Goal: Transaction & Acquisition: Purchase product/service

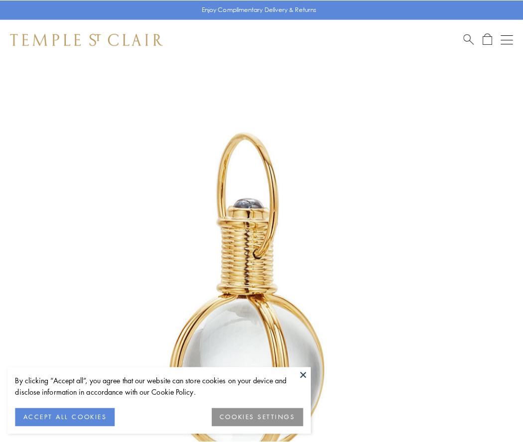
scroll to position [260, 0]
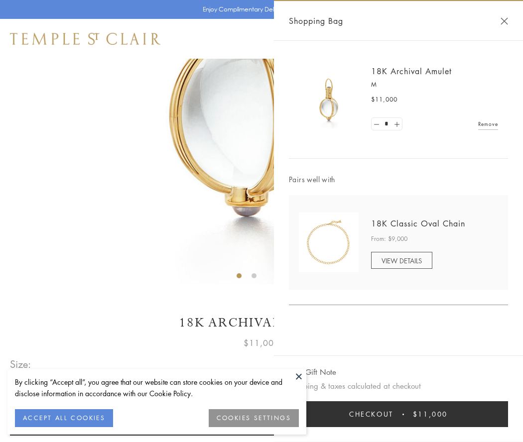
click at [398, 414] on button "Checkout $11,000" at bounding box center [398, 414] width 219 height 26
